Goal: Transaction & Acquisition: Purchase product/service

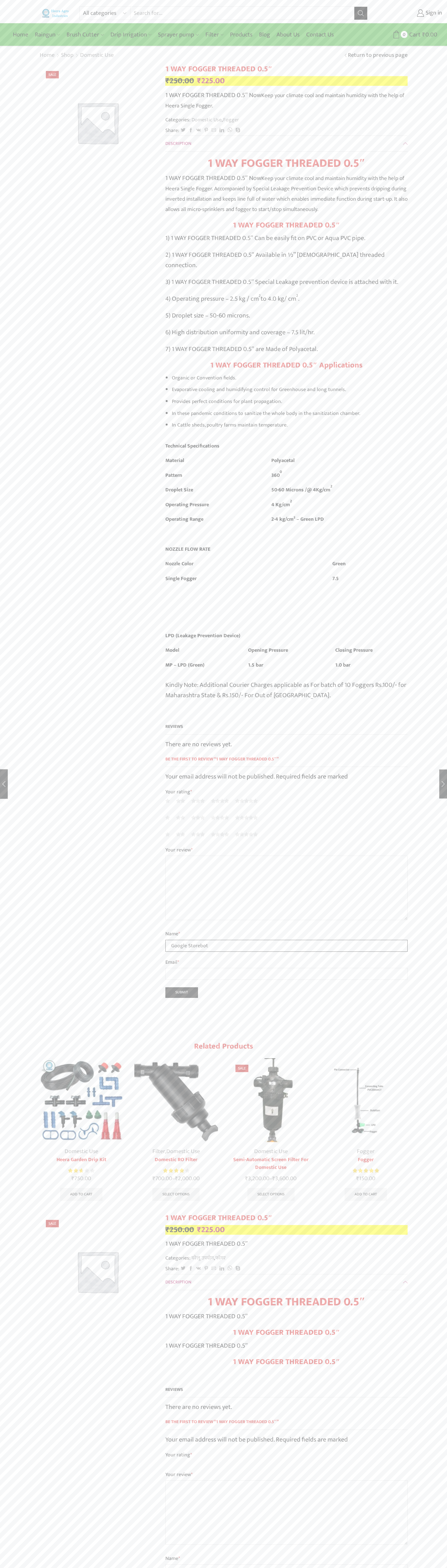
type input "Google Storebot"
click at [50, 12] on img at bounding box center [55, 13] width 27 height 8
click at [439, 1461] on div "All categories Accessories Air Release Valve Brush Cutter Domestic Use Drip Irr…" at bounding box center [223, 1238] width 447 height 2477
click at [161, 1568] on html "All categories Accessories Air Release Valve Brush Cutter Domestic Use Drip Irr…" at bounding box center [223, 1245] width 447 height 2489
click at [21, 181] on div "All categories Accessories Air Release Valve Brush Cutter Domestic Use Drip Irr…" at bounding box center [223, 1238] width 447 height 2477
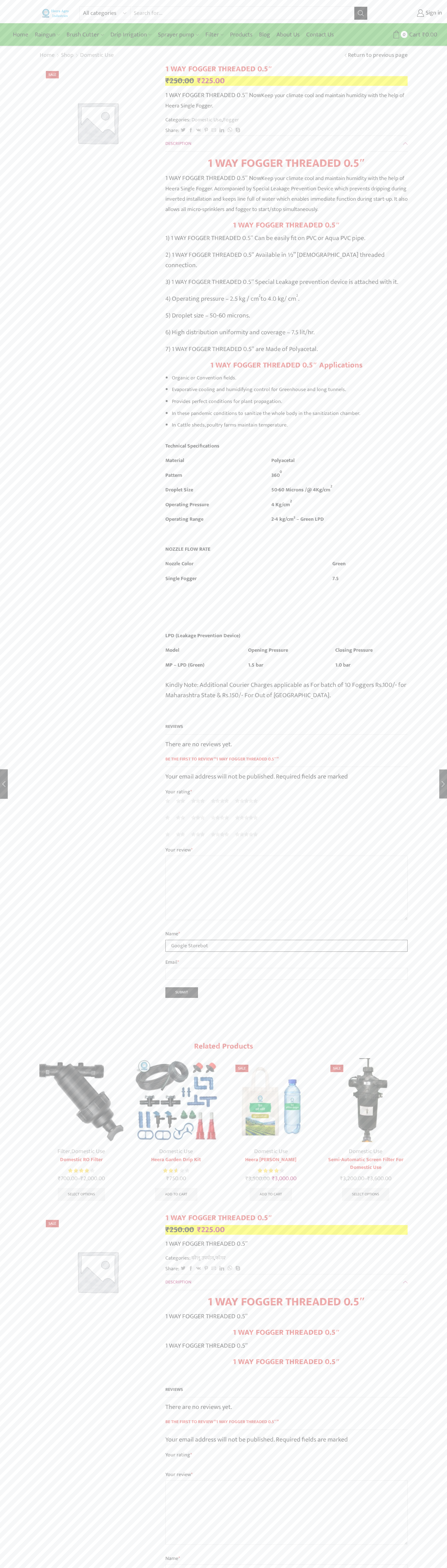
type input "Google Storebot"
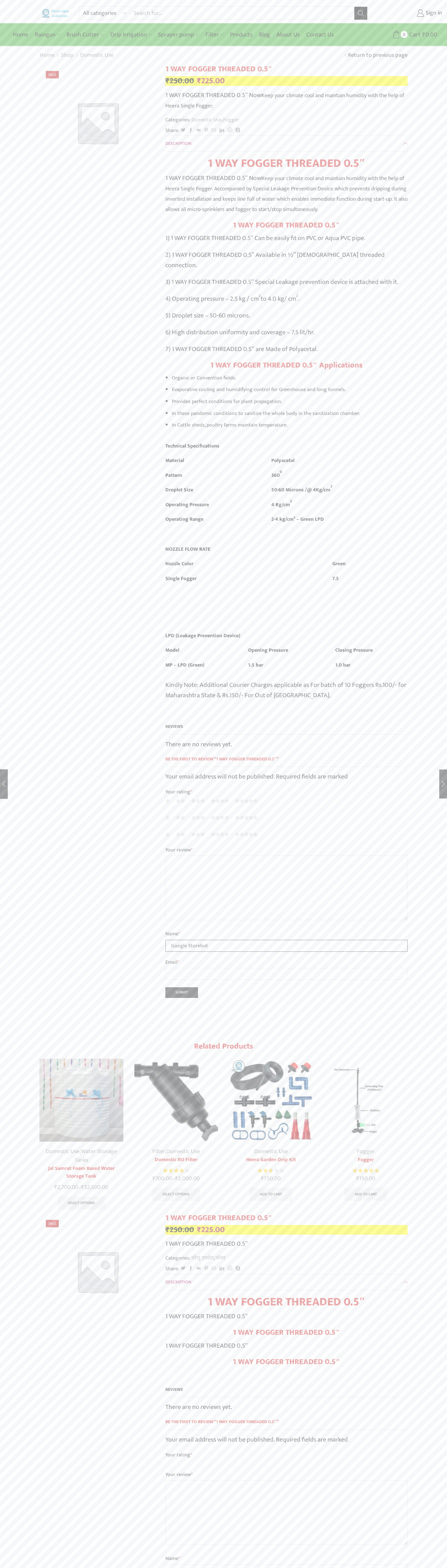
type input "Google Storebot"
click at [409, 13] on link "Sign in" at bounding box center [409, 13] width 65 height 12
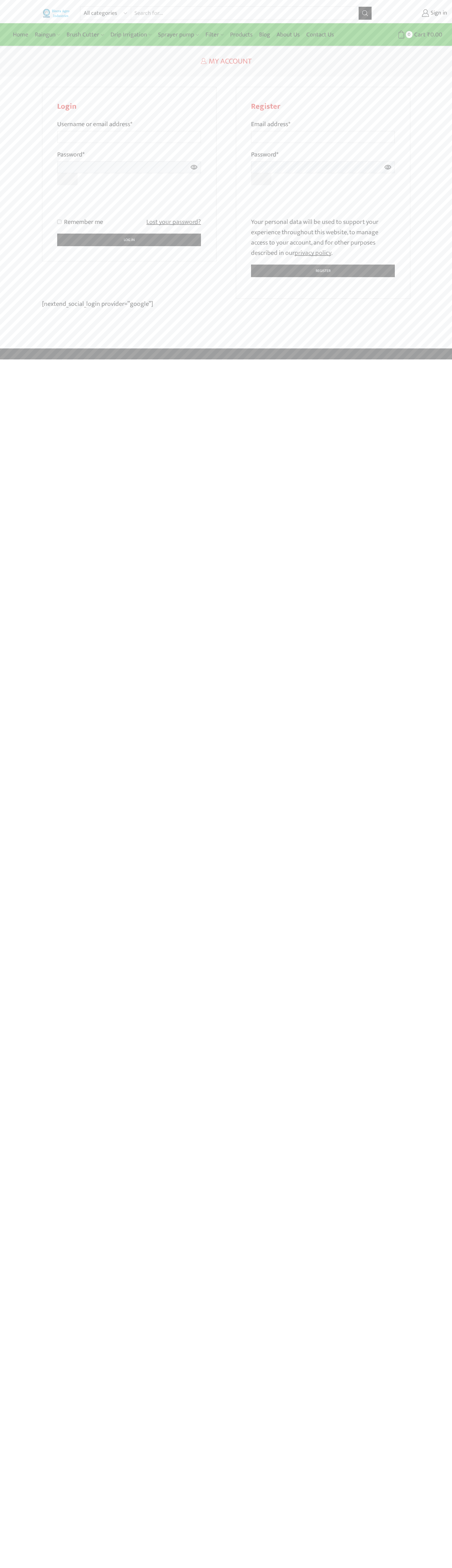
click at [200, 192] on div at bounding box center [129, 204] width 144 height 25
click at [336, 200] on div at bounding box center [226, 784] width 452 height 1568
